Goal: Complete application form

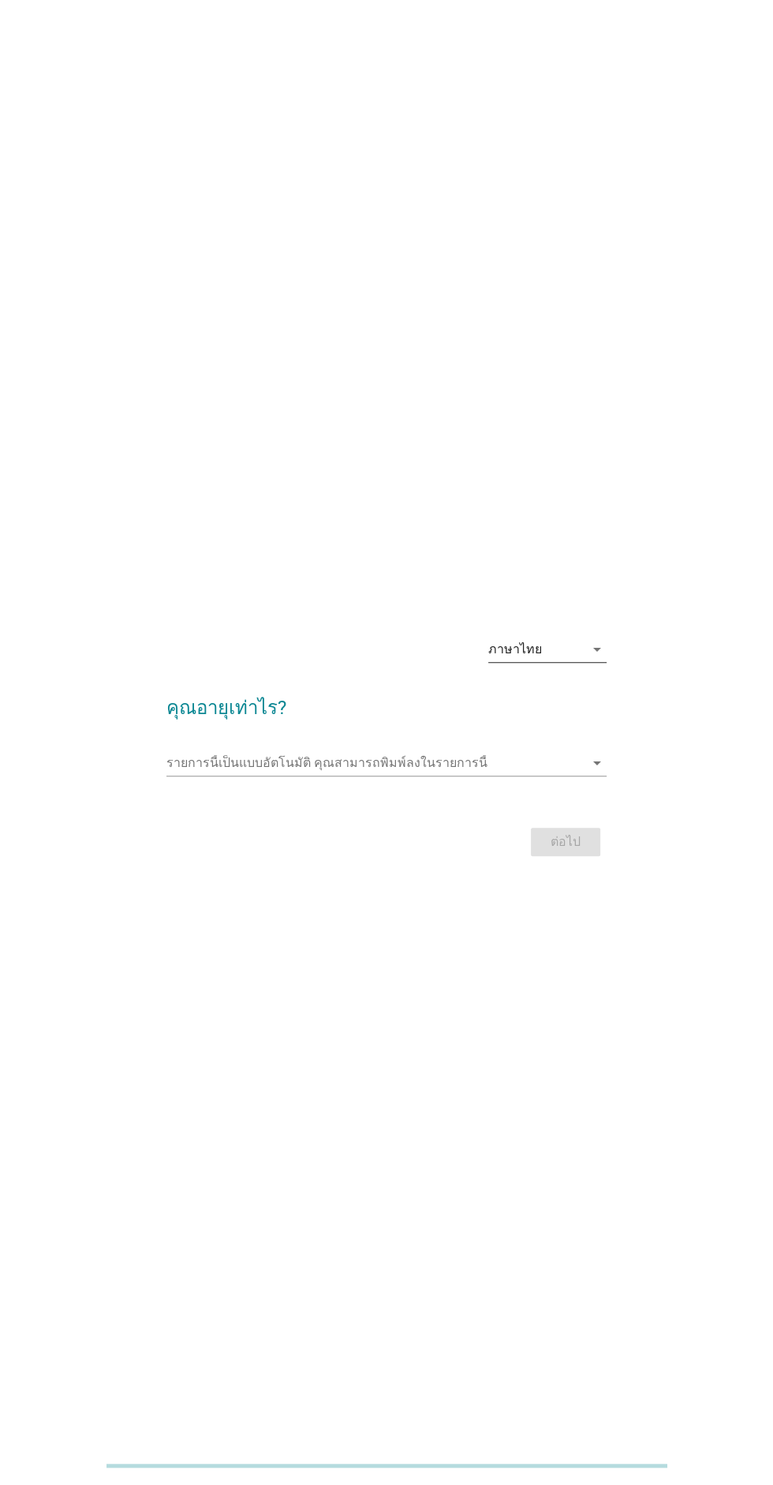
click at [580, 662] on div "ภาษาไทย arrow_drop_down" at bounding box center [547, 649] width 118 height 25
click at [578, 754] on div "ภาษาไทย" at bounding box center [547, 752] width 93 height 19
click at [537, 776] on input "รายการนี้เป็นแบบอัตโนมัติ คุณสามารถพิมพ์ลงในรายการนี้" at bounding box center [374, 762] width 417 height 25
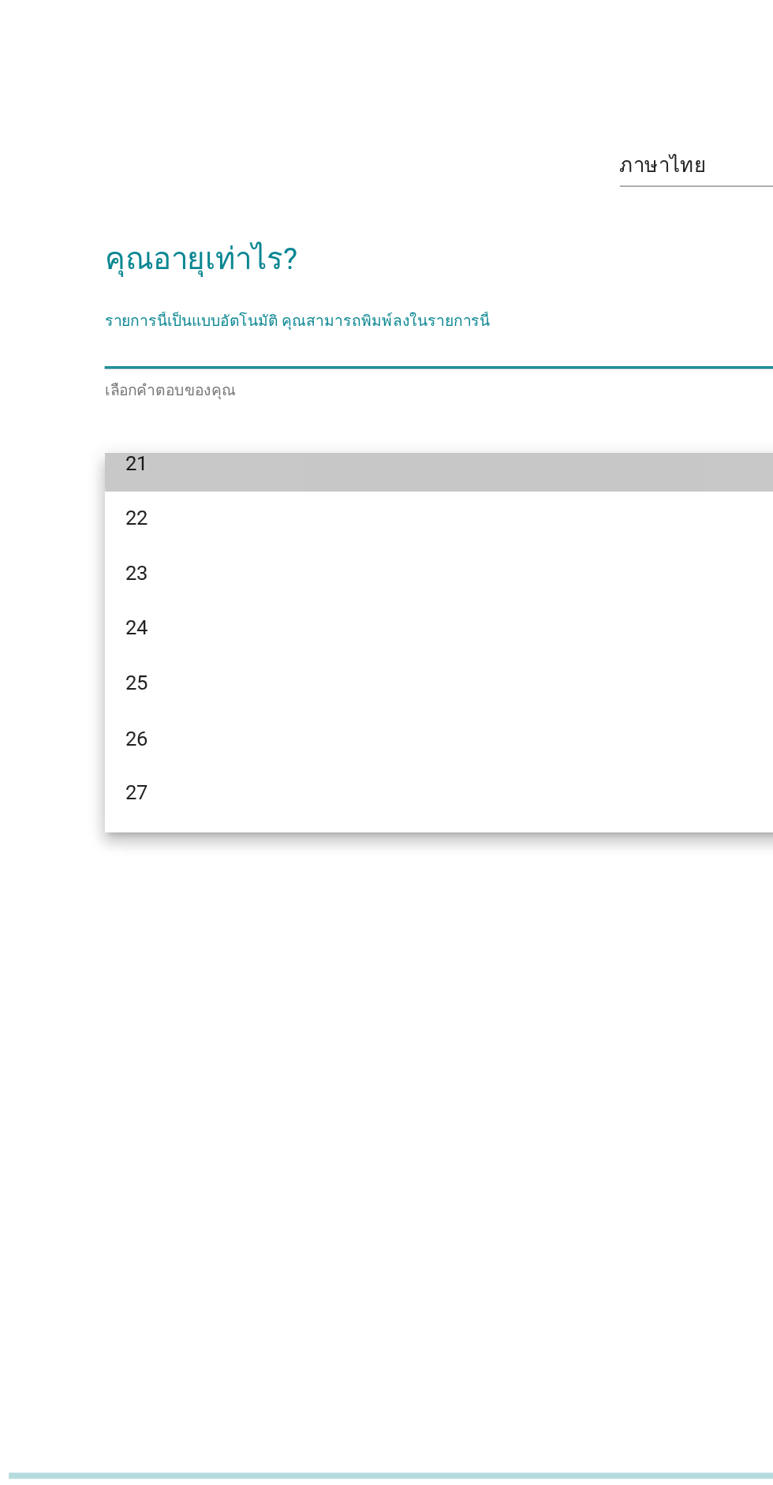
scroll to position [128, 0]
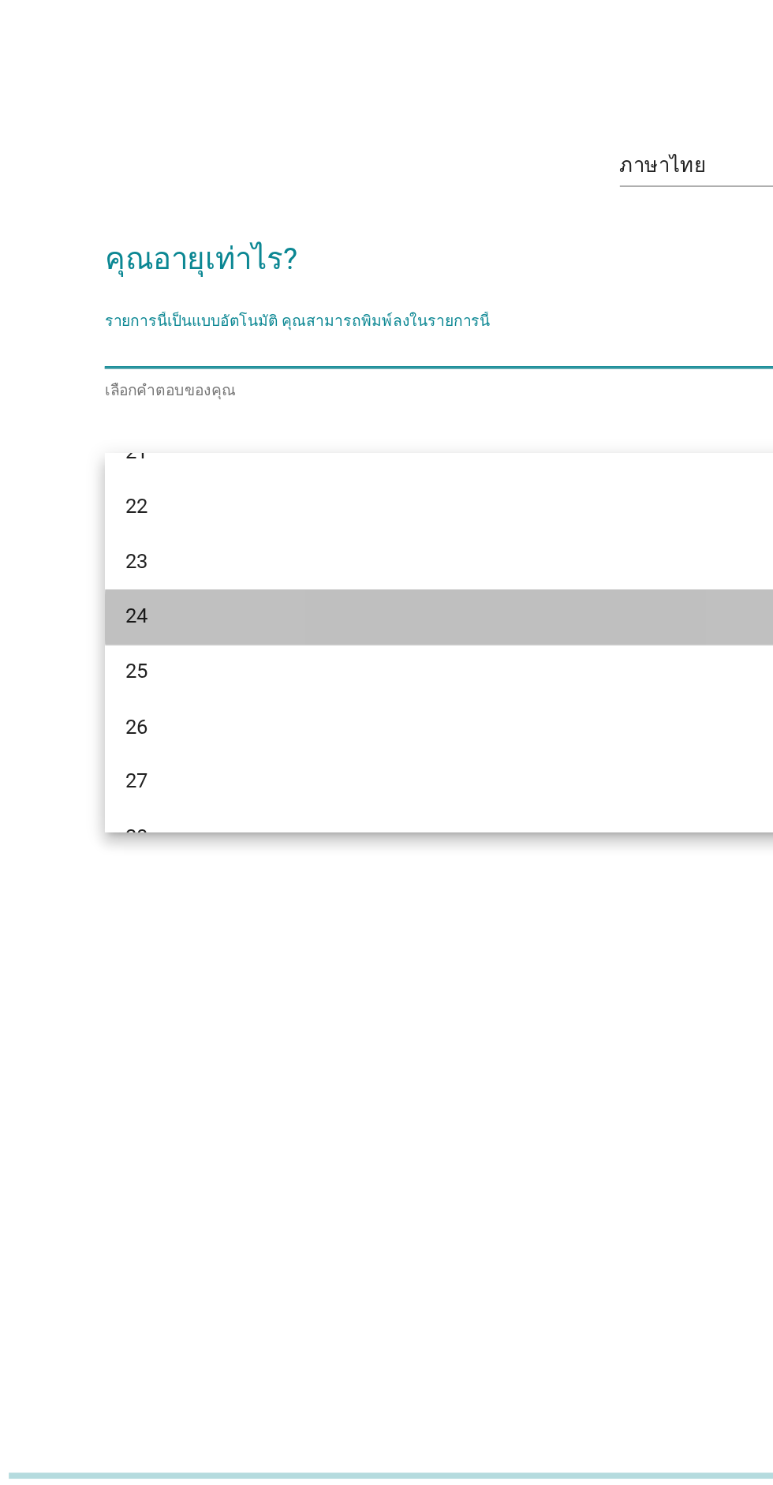
click at [279, 928] on div "24" at bounding box center [368, 928] width 379 height 19
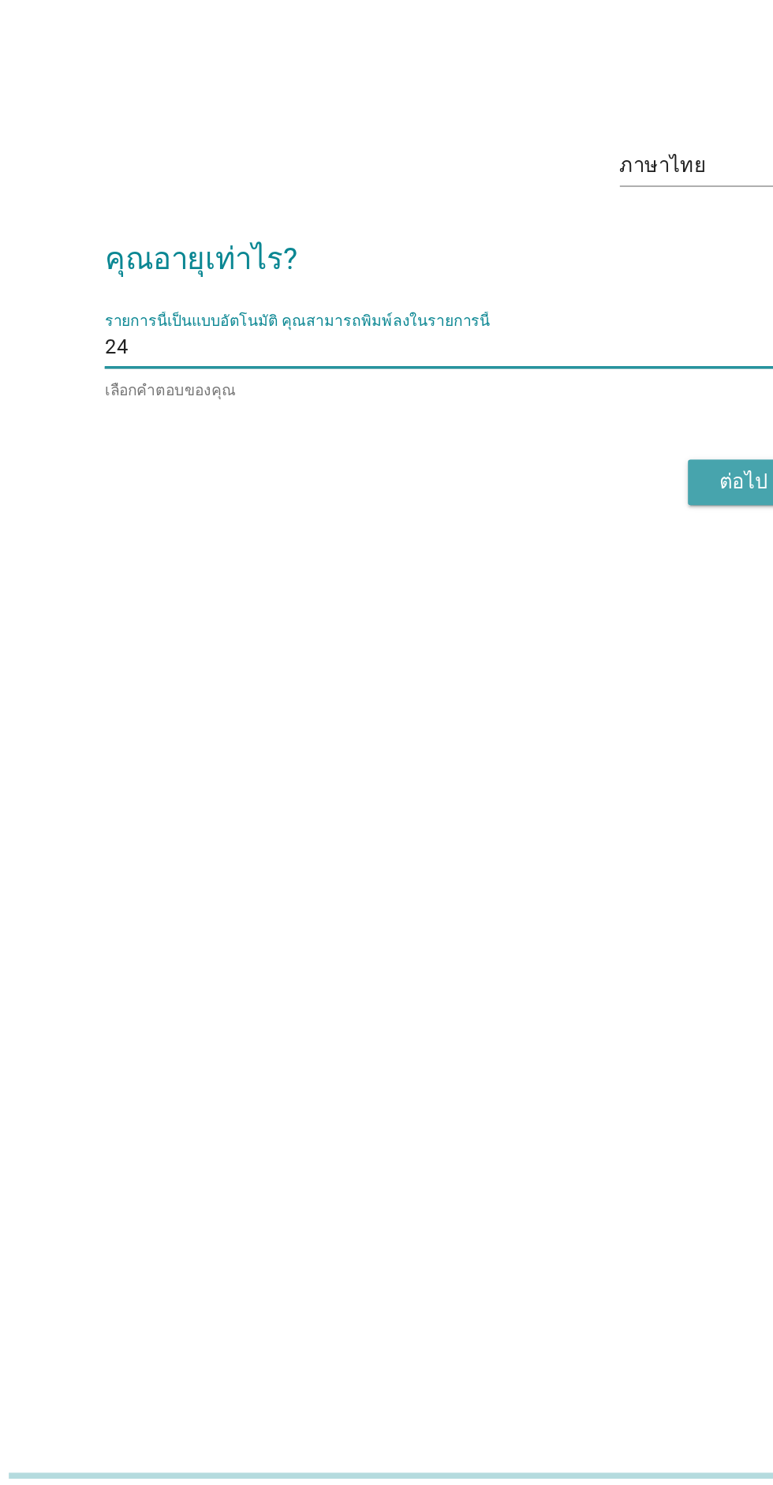
click at [553, 854] on div "ต่อไป" at bounding box center [566, 845] width 44 height 19
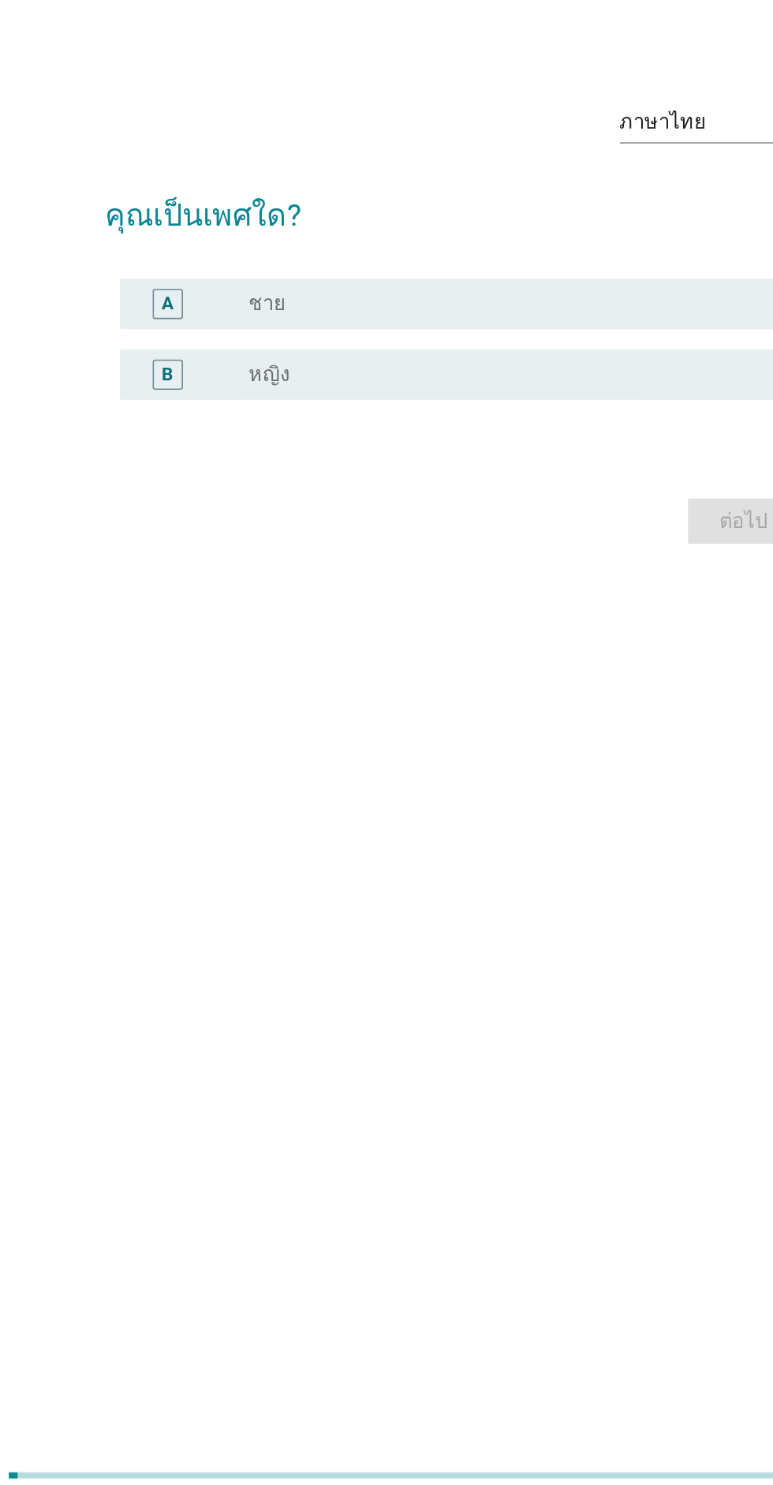
scroll to position [0, 0]
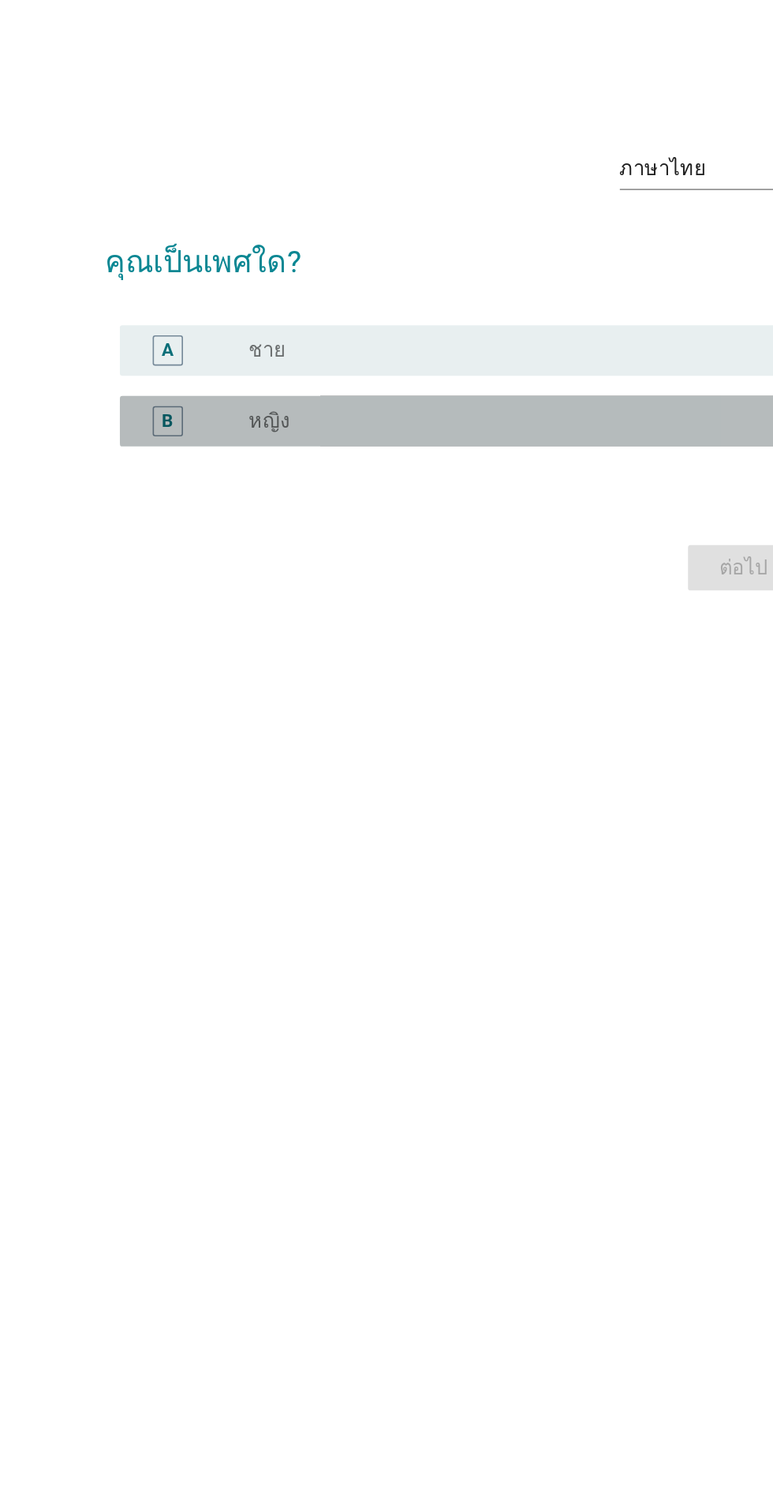
click at [462, 787] on div "radio_button_unchecked หญิง" at bounding box center [418, 779] width 325 height 16
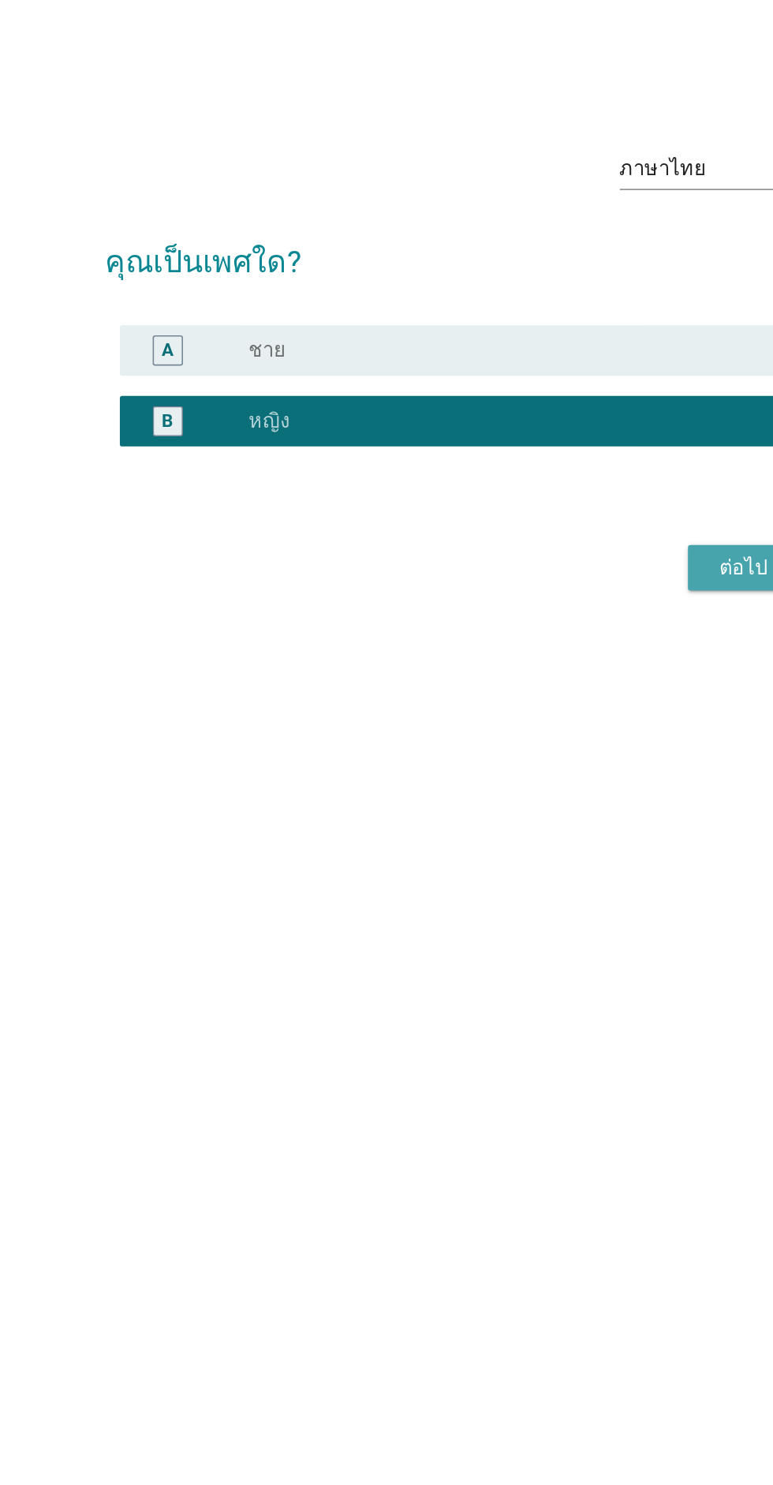
click at [548, 880] on div "ต่อไป" at bounding box center [566, 870] width 44 height 19
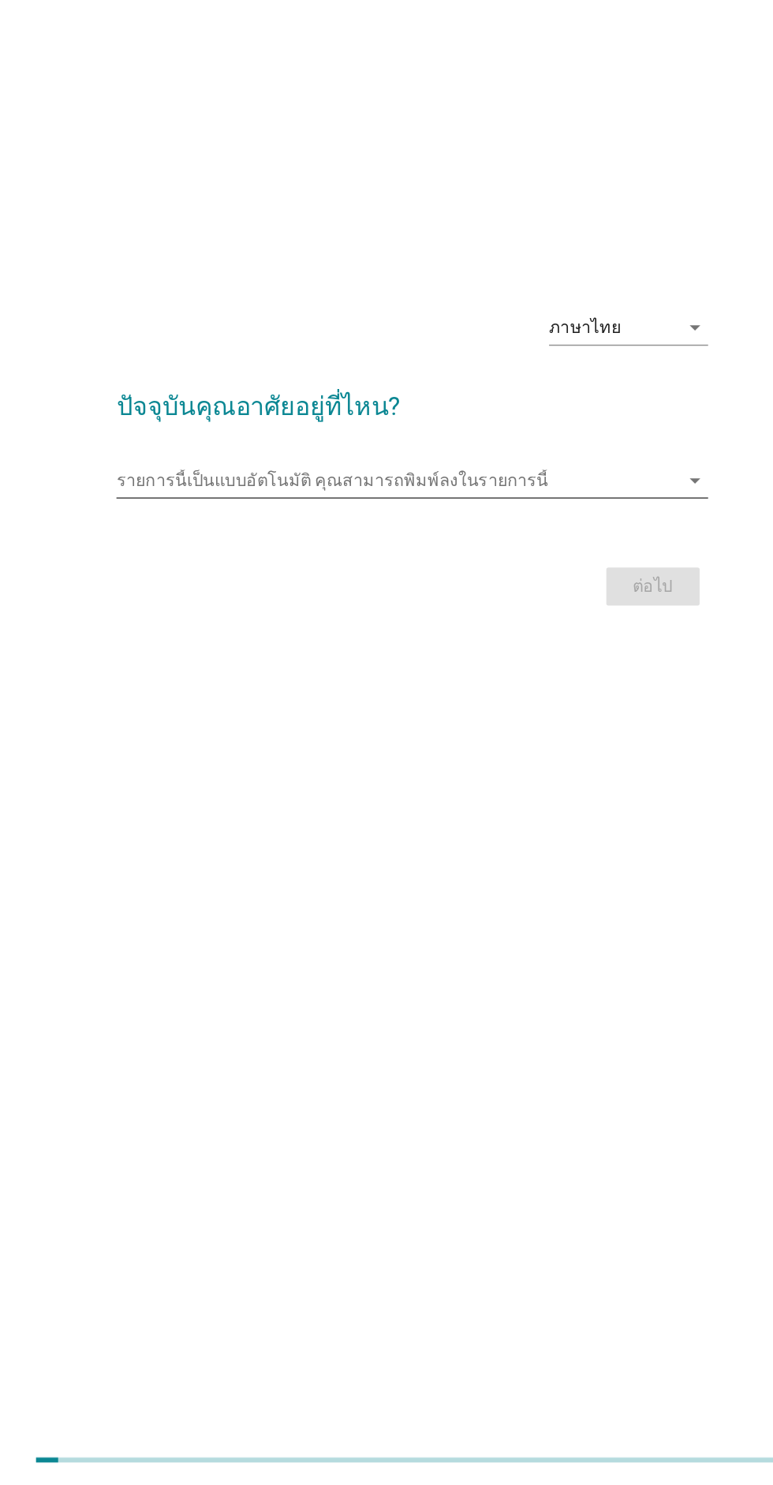
click at [548, 750] on input "รายการนี้เป็นแบบอัตโนมัติ คุณสามารถพิมพ์ลงในรายการนี้" at bounding box center [374, 736] width 417 height 25
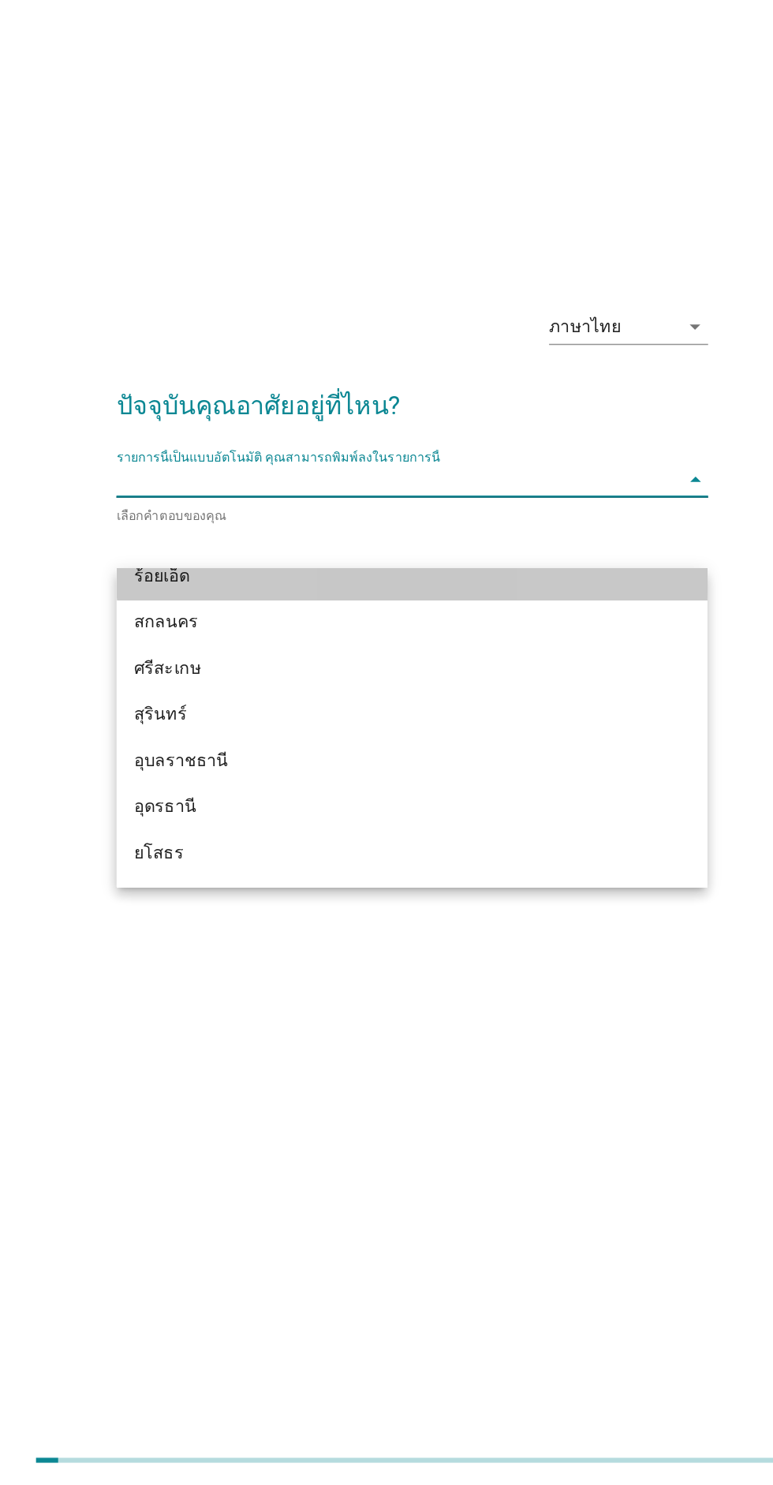
scroll to position [474, 0]
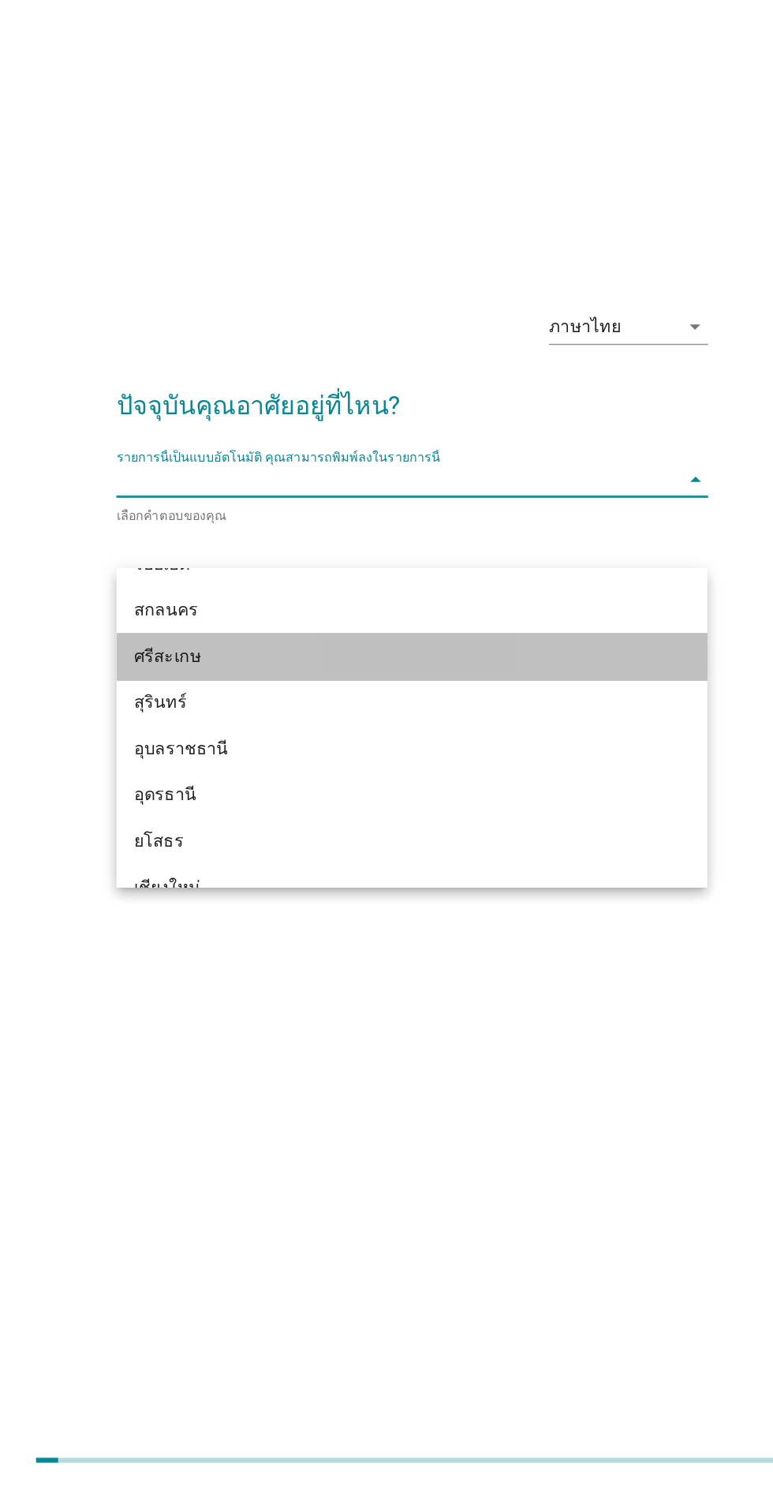
click at [352, 868] on div "ศรีสะเกษ" at bounding box center [368, 867] width 379 height 19
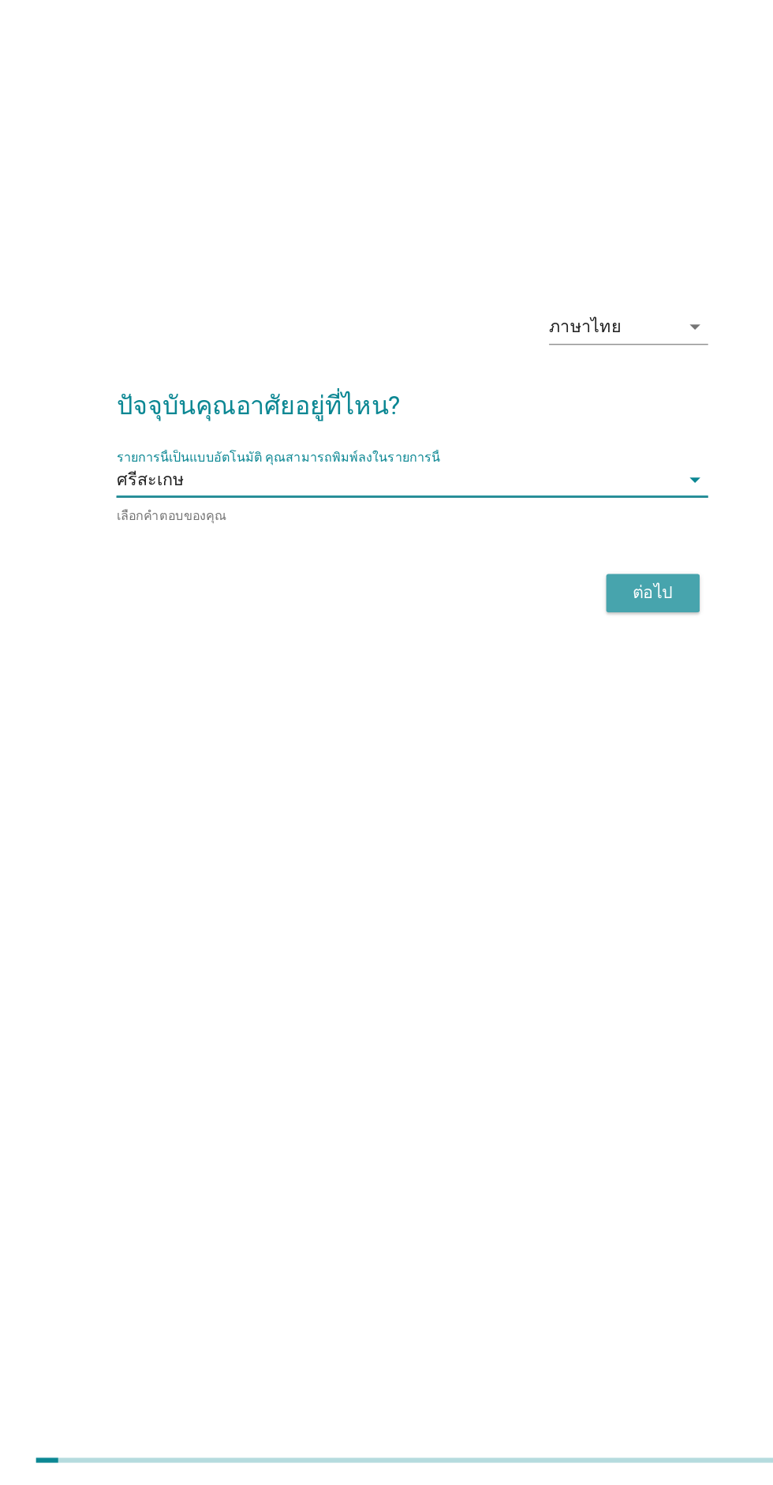
click at [564, 830] on div "ต่อไป" at bounding box center [566, 820] width 44 height 19
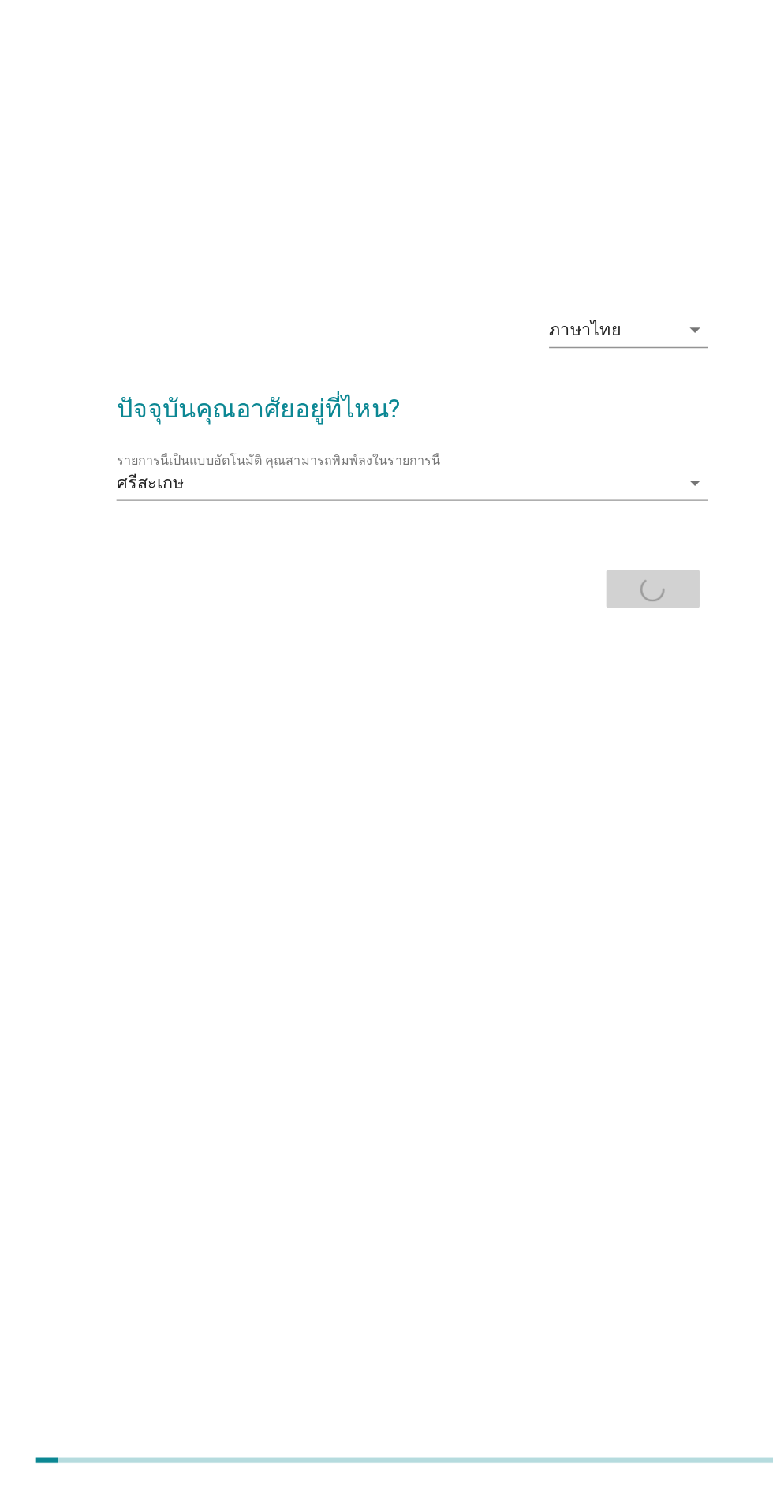
scroll to position [26, 0]
